Goal: Check status: Check status

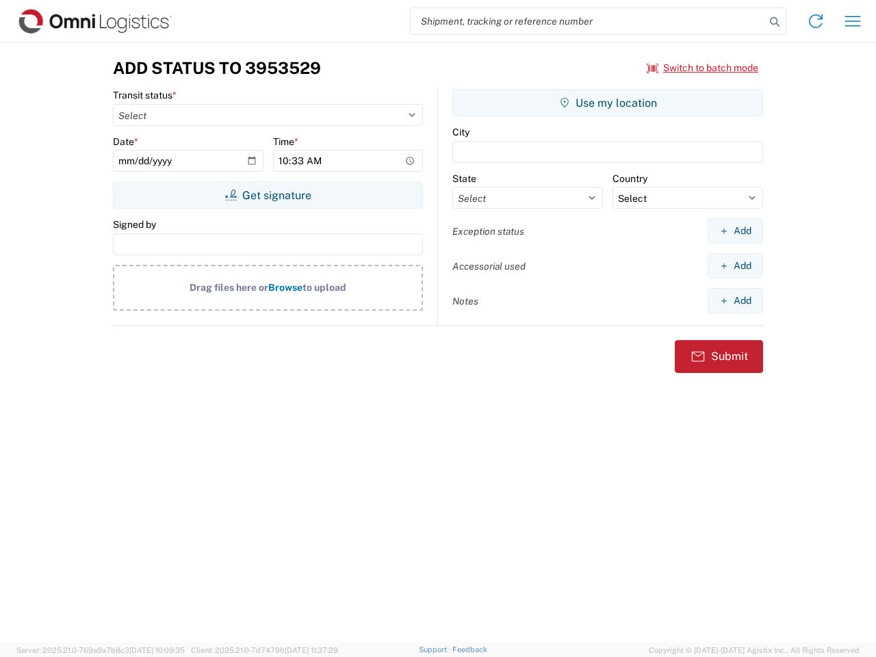
click at [588, 21] on input "search" at bounding box center [588, 21] width 354 height 26
click at [775, 22] on icon at bounding box center [774, 21] width 19 height 19
click at [816, 21] on icon at bounding box center [816, 21] width 22 height 22
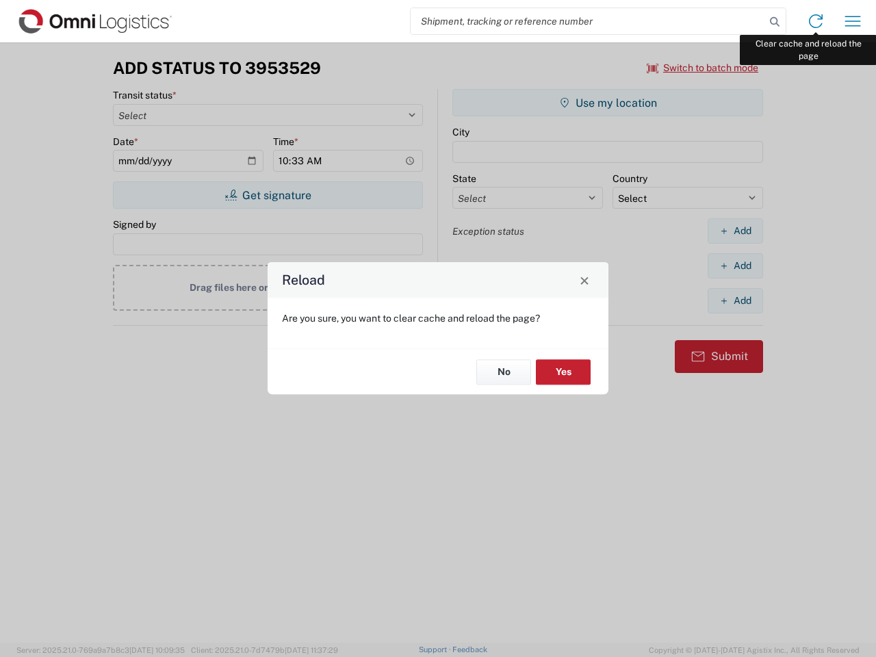
click at [853, 21] on div "Reload Are you sure, you want to clear cache and reload the page? No Yes" at bounding box center [438, 328] width 876 height 657
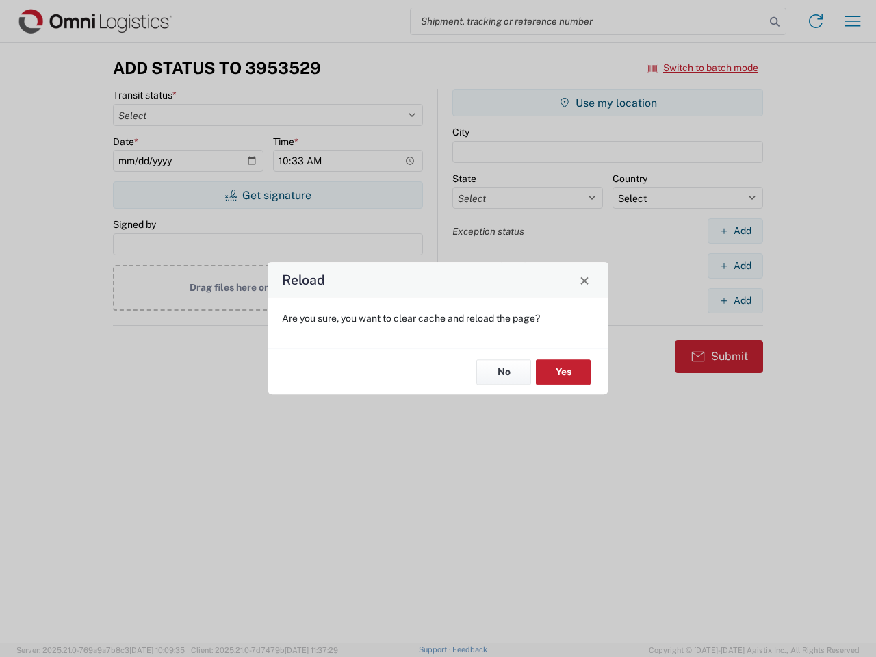
click at [703, 68] on div "Reload Are you sure, you want to clear cache and reload the page? No Yes" at bounding box center [438, 328] width 876 height 657
click at [268, 195] on div "Reload Are you sure, you want to clear cache and reload the page? No Yes" at bounding box center [438, 328] width 876 height 657
click at [608, 103] on div "Reload Are you sure, you want to clear cache and reload the page? No Yes" at bounding box center [438, 328] width 876 height 657
click at [735, 231] on div "Reload Are you sure, you want to clear cache and reload the page? No Yes" at bounding box center [438, 328] width 876 height 657
click at [735, 266] on div "Reload Are you sure, you want to clear cache and reload the page? No Yes" at bounding box center [438, 328] width 876 height 657
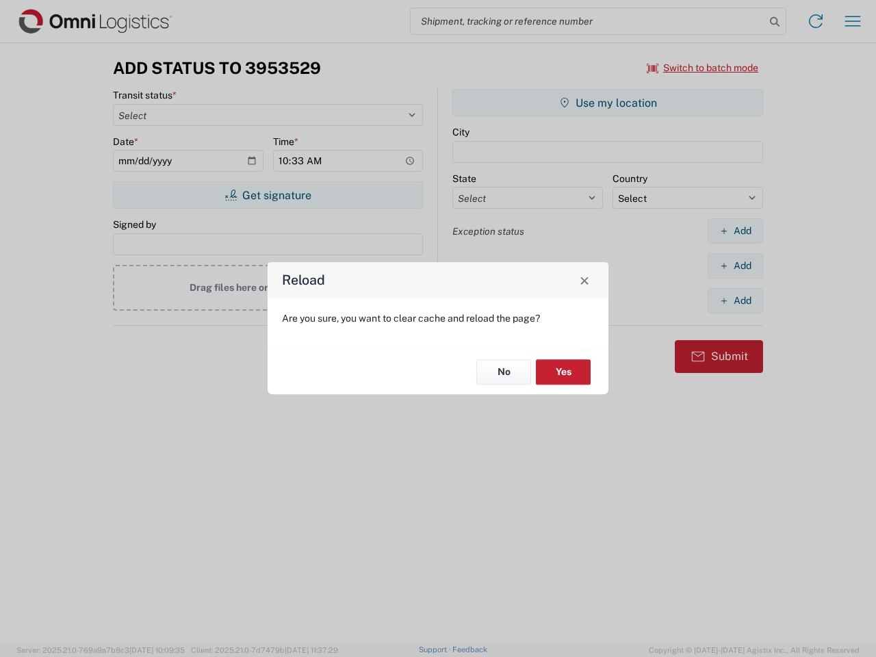
click at [735, 300] on div "Reload Are you sure, you want to clear cache and reload the page? No Yes" at bounding box center [438, 328] width 876 height 657
